Goal: Task Accomplishment & Management: Use online tool/utility

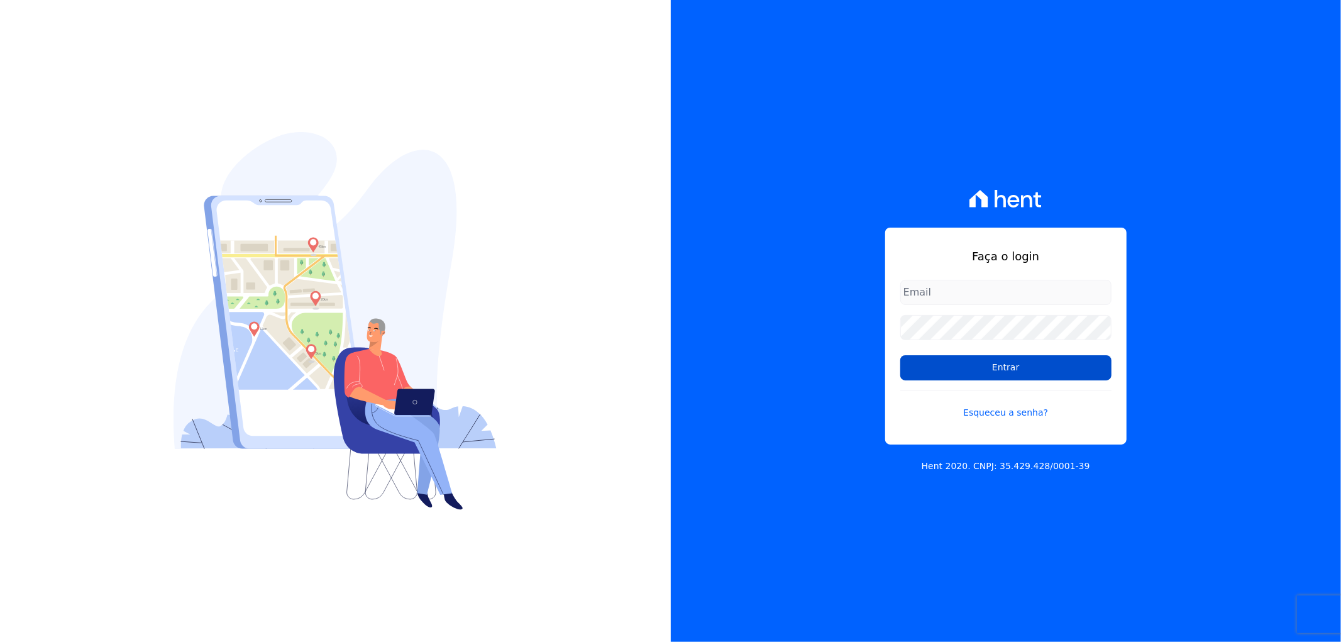
type input "[EMAIL_ADDRESS][DOMAIN_NAME]"
click at [984, 368] on input "Entrar" at bounding box center [1005, 367] width 211 height 25
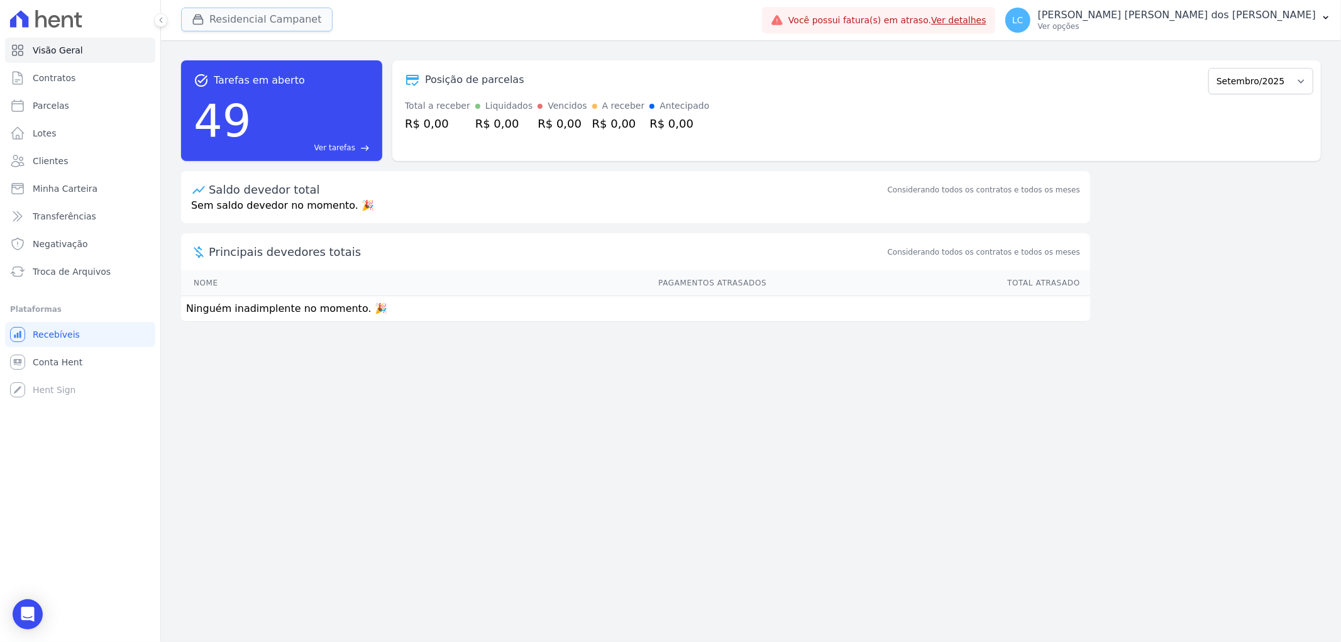
click at [236, 23] on button "Residencial Campanet" at bounding box center [256, 20] width 151 height 24
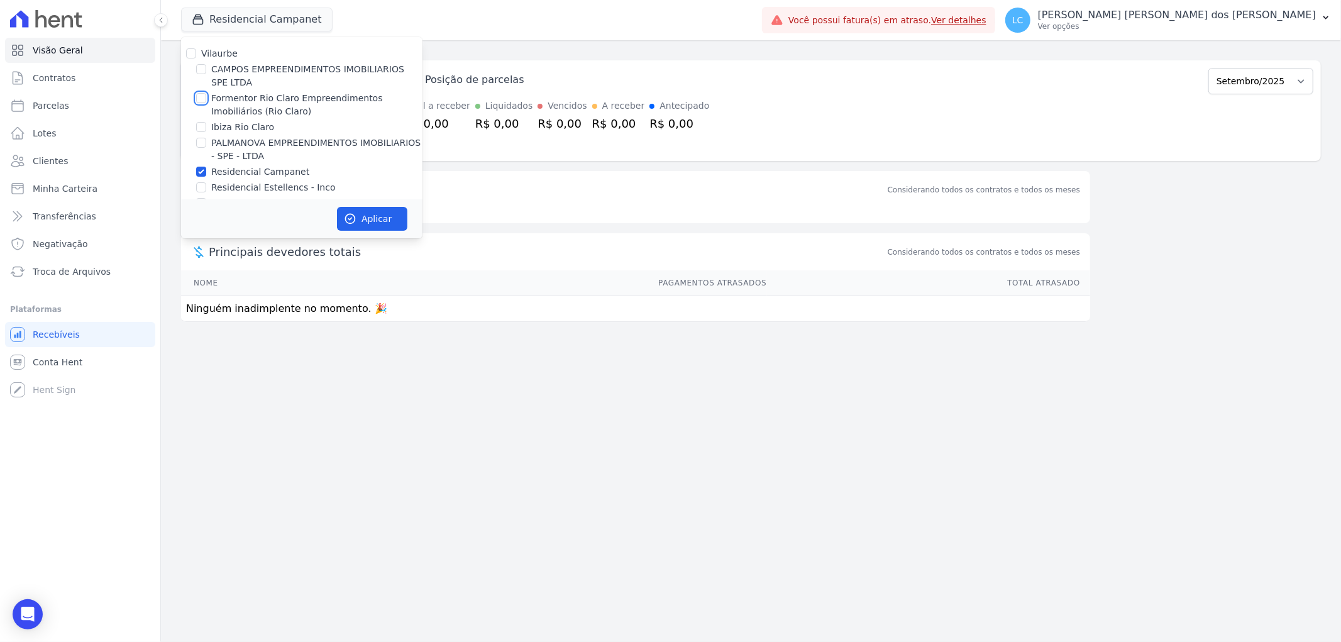
drag, startPoint x: 201, startPoint y: 96, endPoint x: 202, endPoint y: 109, distance: 13.3
click at [202, 96] on input "Formentor Rio Claro Empreendimentos Imobiliários (Rio Claro)" at bounding box center [201, 98] width 10 height 10
checkbox input "true"
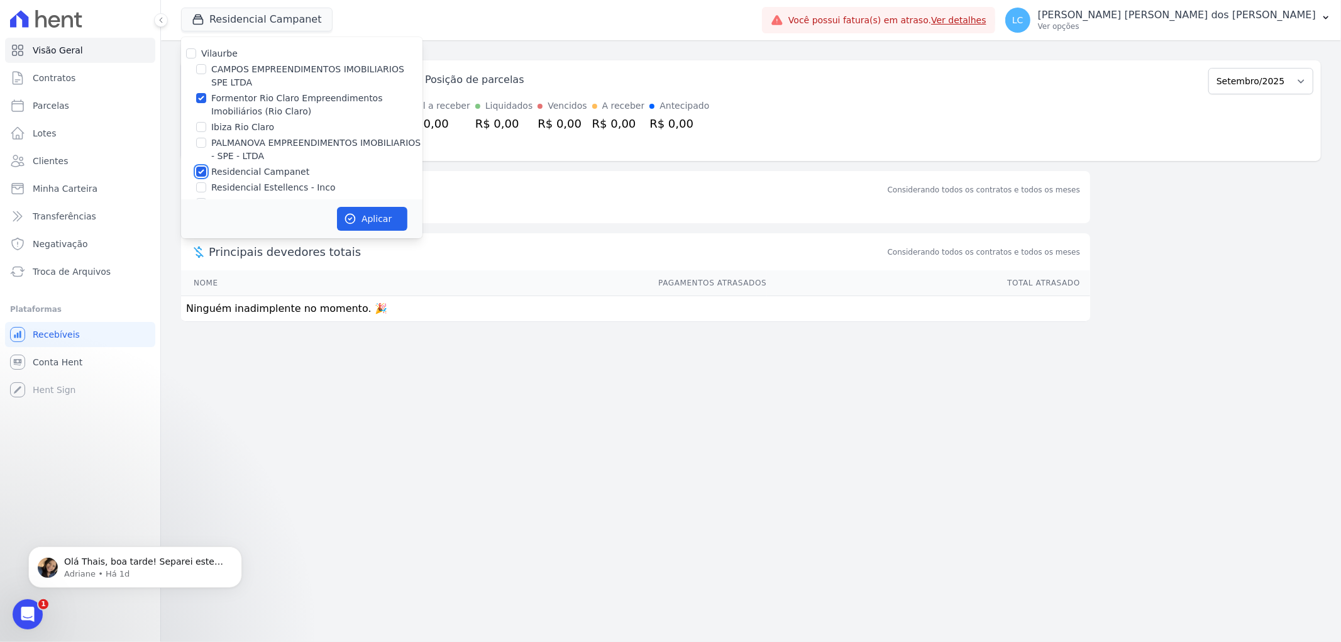
click at [201, 171] on input "Residencial Campanet" at bounding box center [201, 172] width 10 height 10
checkbox input "false"
click at [357, 216] on button "Aplicar" at bounding box center [372, 219] width 70 height 24
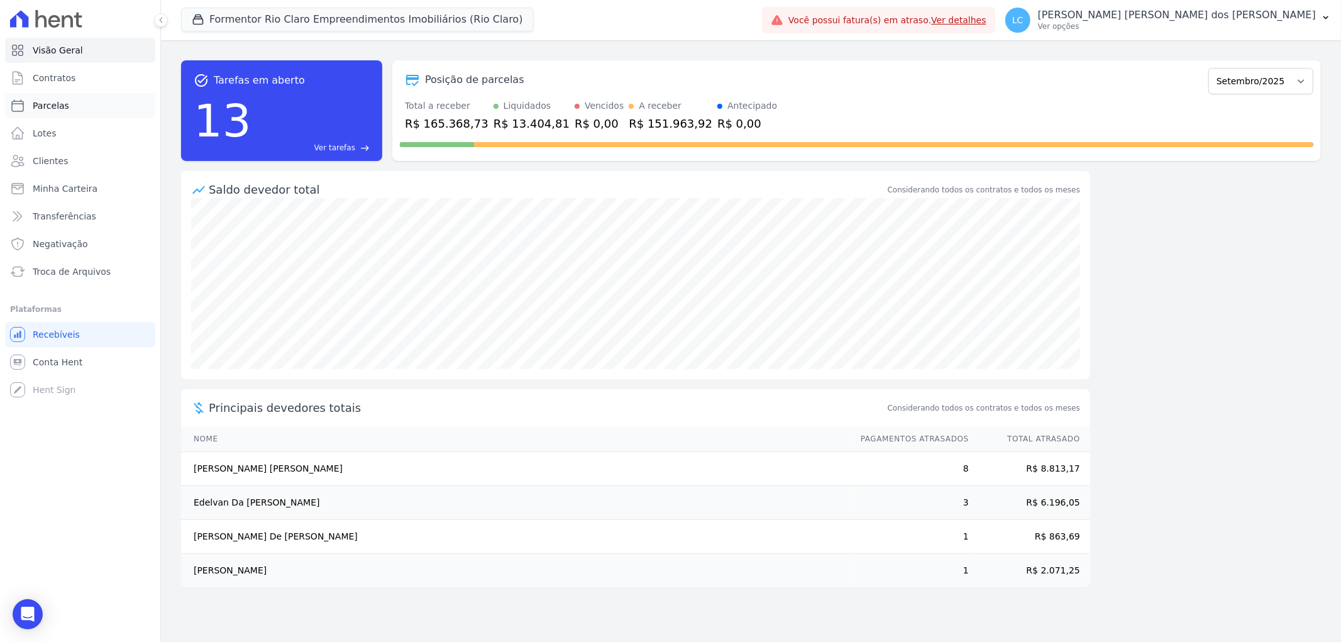
click at [69, 108] on link "Parcelas" at bounding box center [80, 105] width 150 height 25
select select
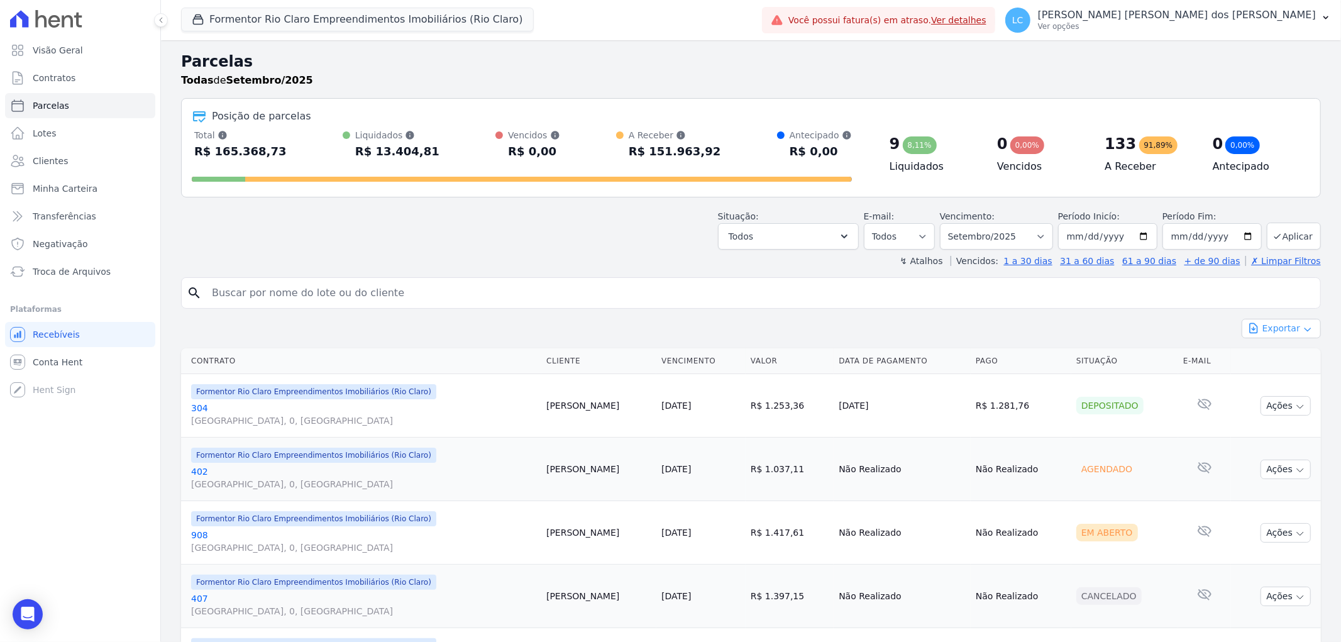
click at [1280, 329] on button "Exportar" at bounding box center [1280, 328] width 79 height 19
click at [1270, 382] on span "Exportar CSV" at bounding box center [1280, 379] width 67 height 13
click at [1290, 334] on button "Exportar" at bounding box center [1280, 328] width 79 height 19
click at [1290, 361] on span "Exportar PDF" at bounding box center [1280, 358] width 66 height 13
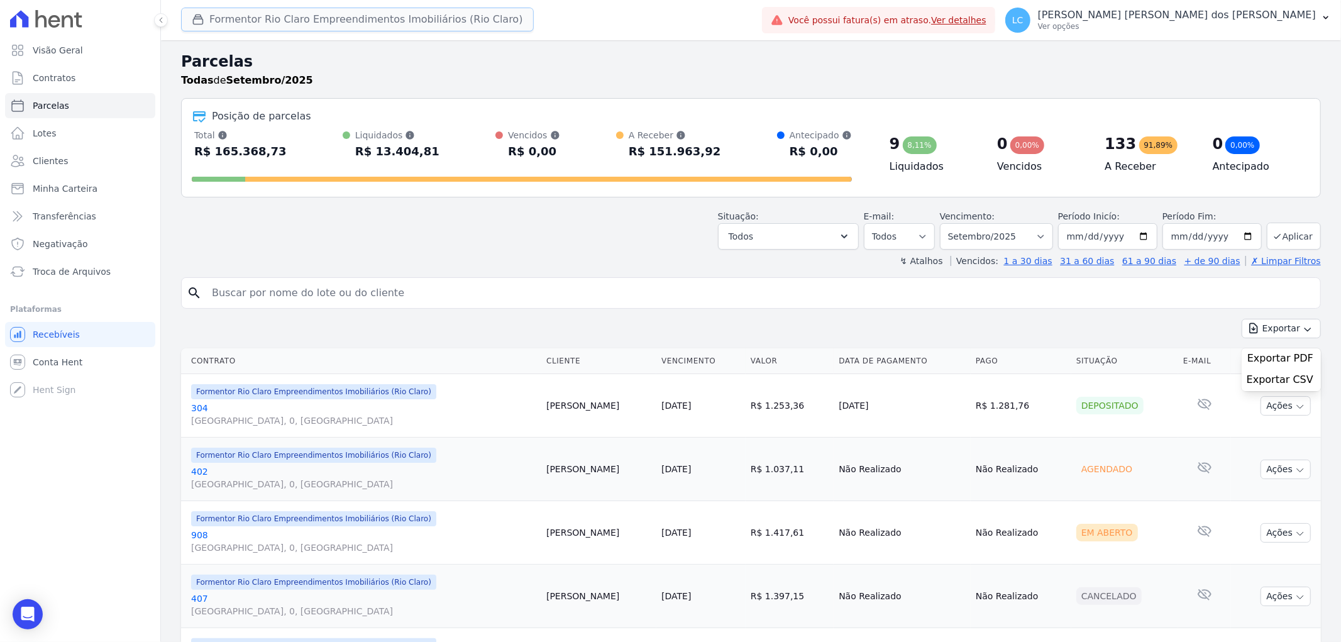
click at [412, 24] on button "Formentor Rio Claro Empreendimentos Imobiliários (Rio Claro)" at bounding box center [357, 20] width 353 height 24
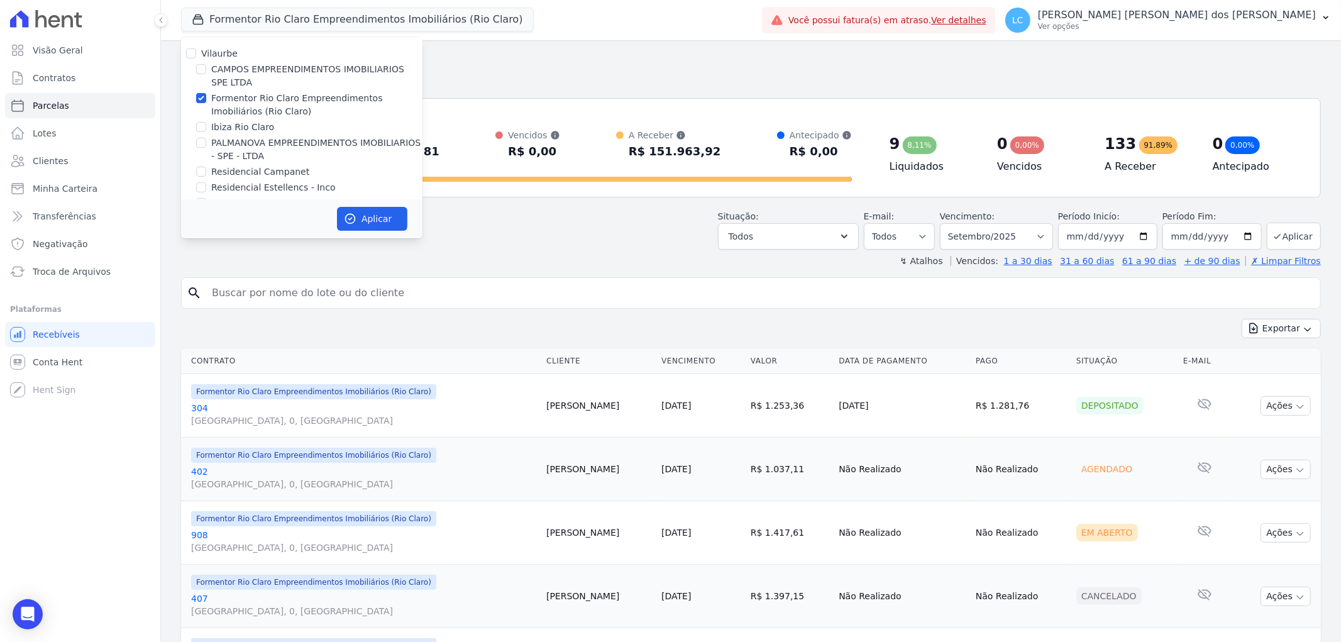
drag, startPoint x: 199, startPoint y: 58, endPoint x: 199, endPoint y: 70, distance: 12.6
click at [199, 62] on div "Vilaurbe [PERSON_NAME] EMPREENDIMENTOS IMOBILIARIOS SPE LTDA Formentor Rio Clar…" at bounding box center [301, 128] width 241 height 183
click at [199, 70] on input "CAMPOS EMPREENDIMENTOS IMOBILIARIOS SPE LTDA" at bounding box center [201, 69] width 10 height 10
checkbox input "true"
click at [204, 99] on input "Formentor Rio Claro Empreendimentos Imobiliários (Rio Claro)" at bounding box center [201, 98] width 10 height 10
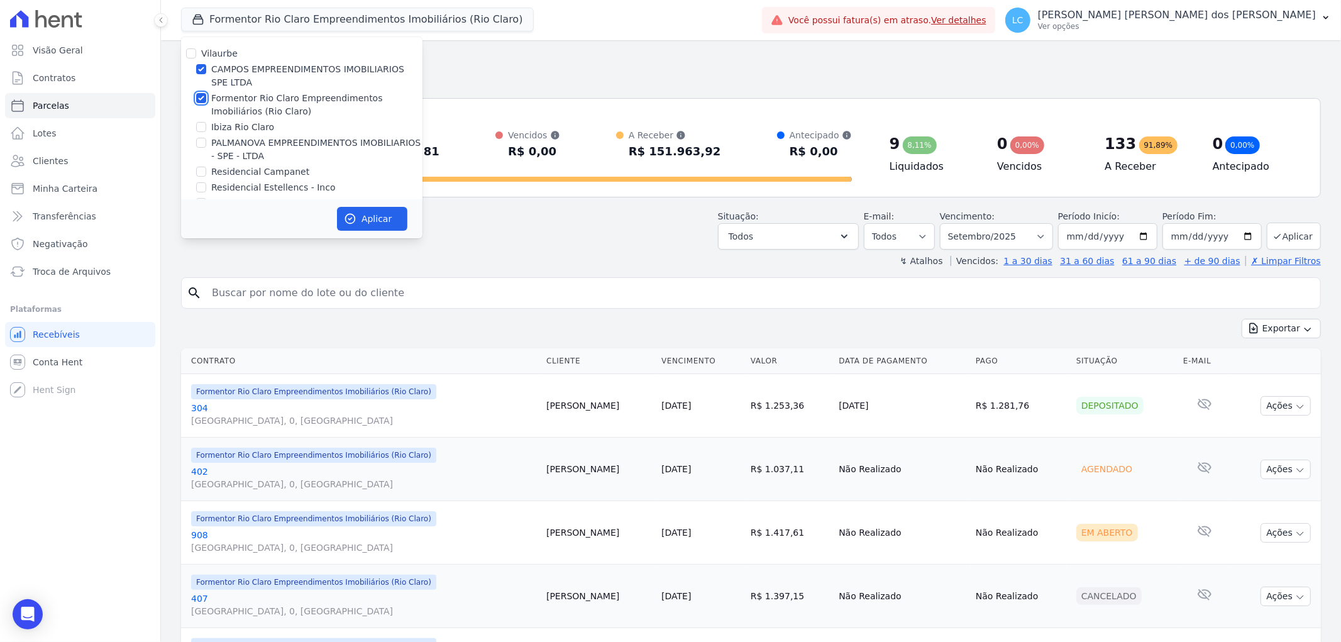
checkbox input "false"
click at [394, 212] on button "Aplicar" at bounding box center [372, 219] width 70 height 24
select select
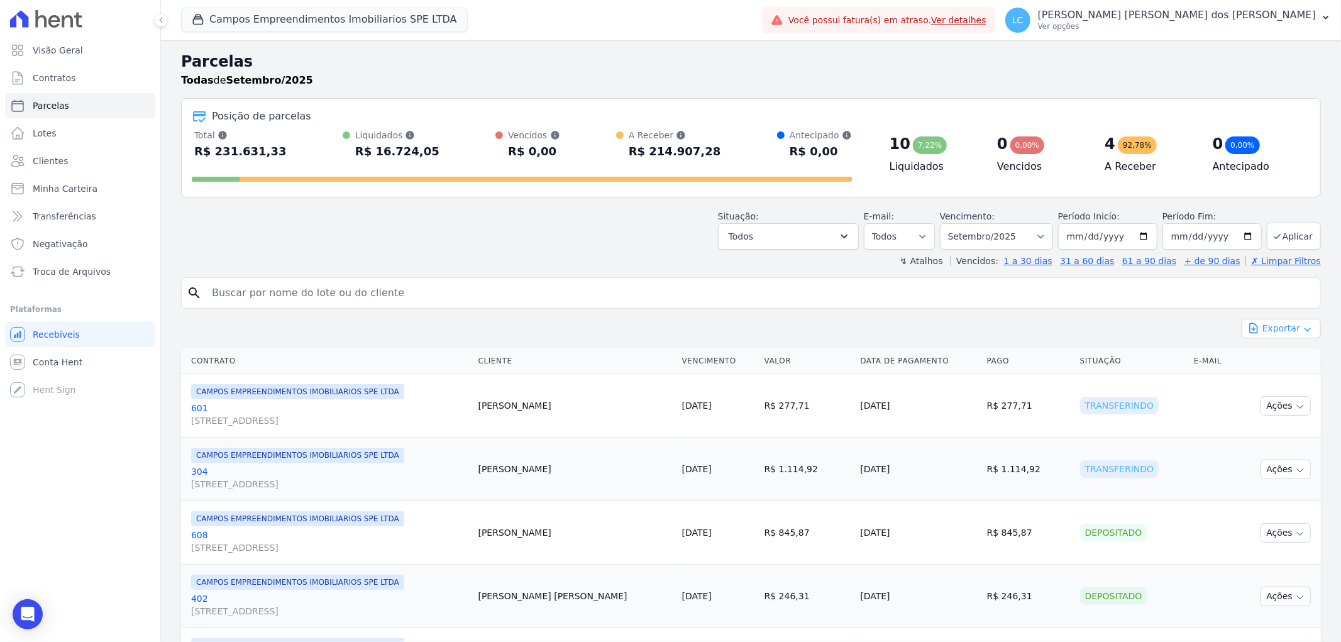
click at [1261, 330] on button "Exportar" at bounding box center [1280, 328] width 79 height 19
click at [1269, 359] on span "Exportar PDF" at bounding box center [1280, 358] width 66 height 13
